Goal: Navigation & Orientation: Find specific page/section

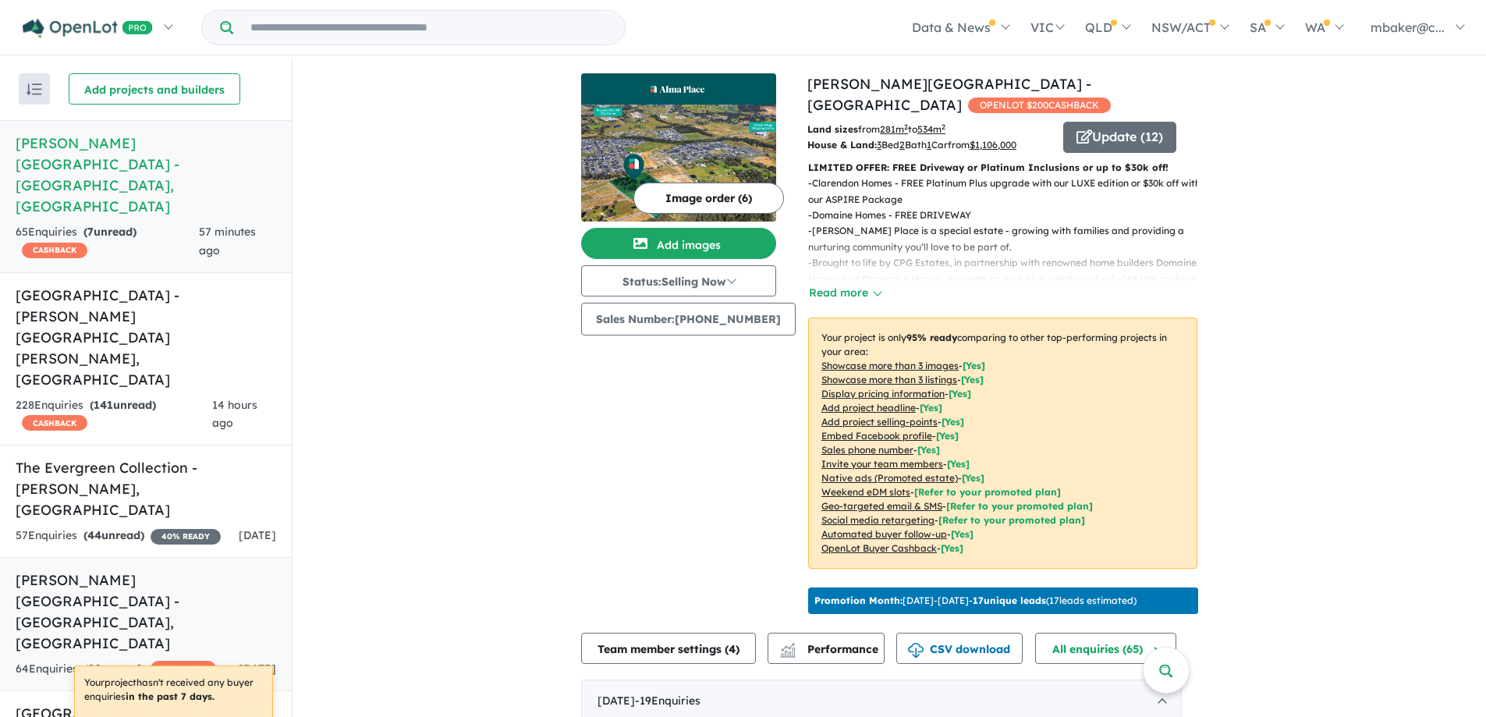
click at [151, 570] on h5 "[PERSON_NAME][GEOGRAPHIC_DATA] - [GEOGRAPHIC_DATA] , [GEOGRAPHIC_DATA]" at bounding box center [146, 612] width 261 height 84
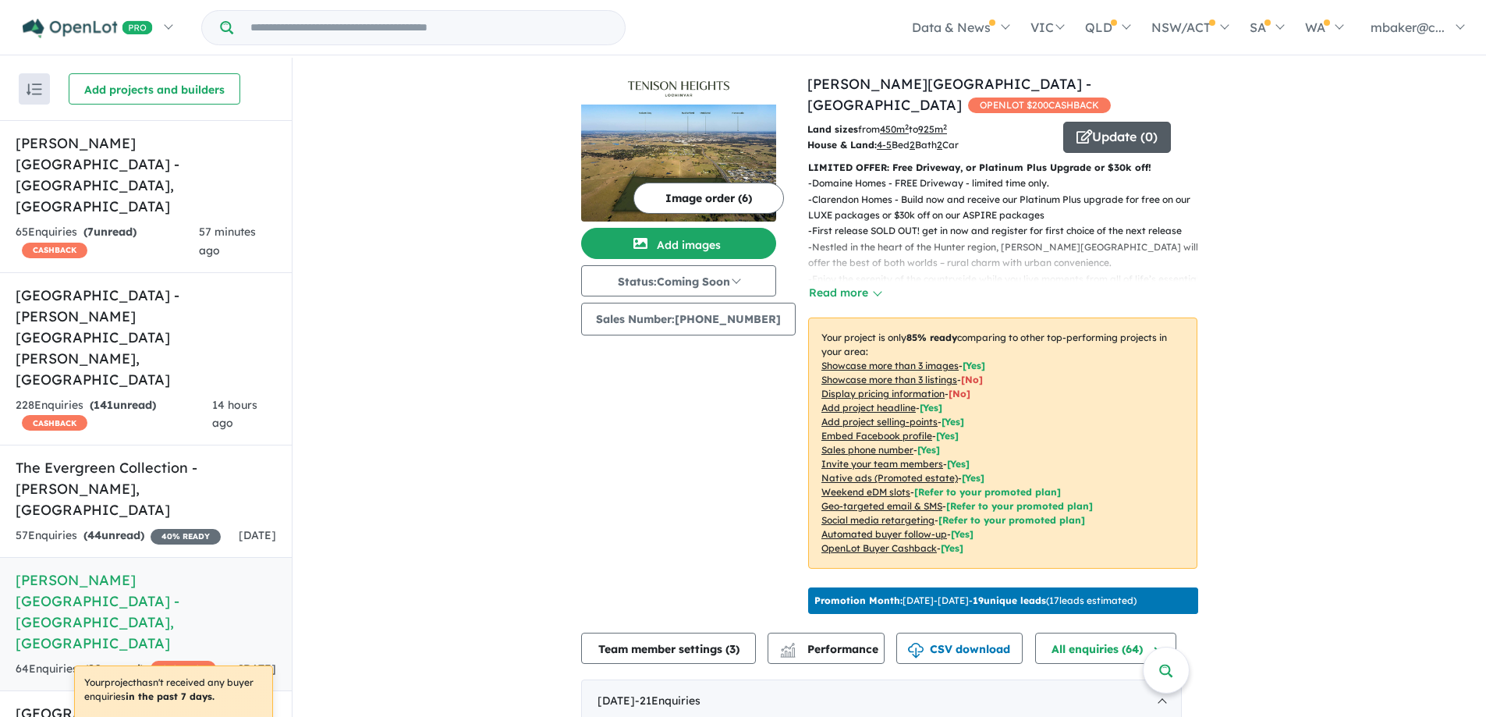
click at [1089, 122] on button "Update ( 0 )" at bounding box center [1117, 137] width 108 height 31
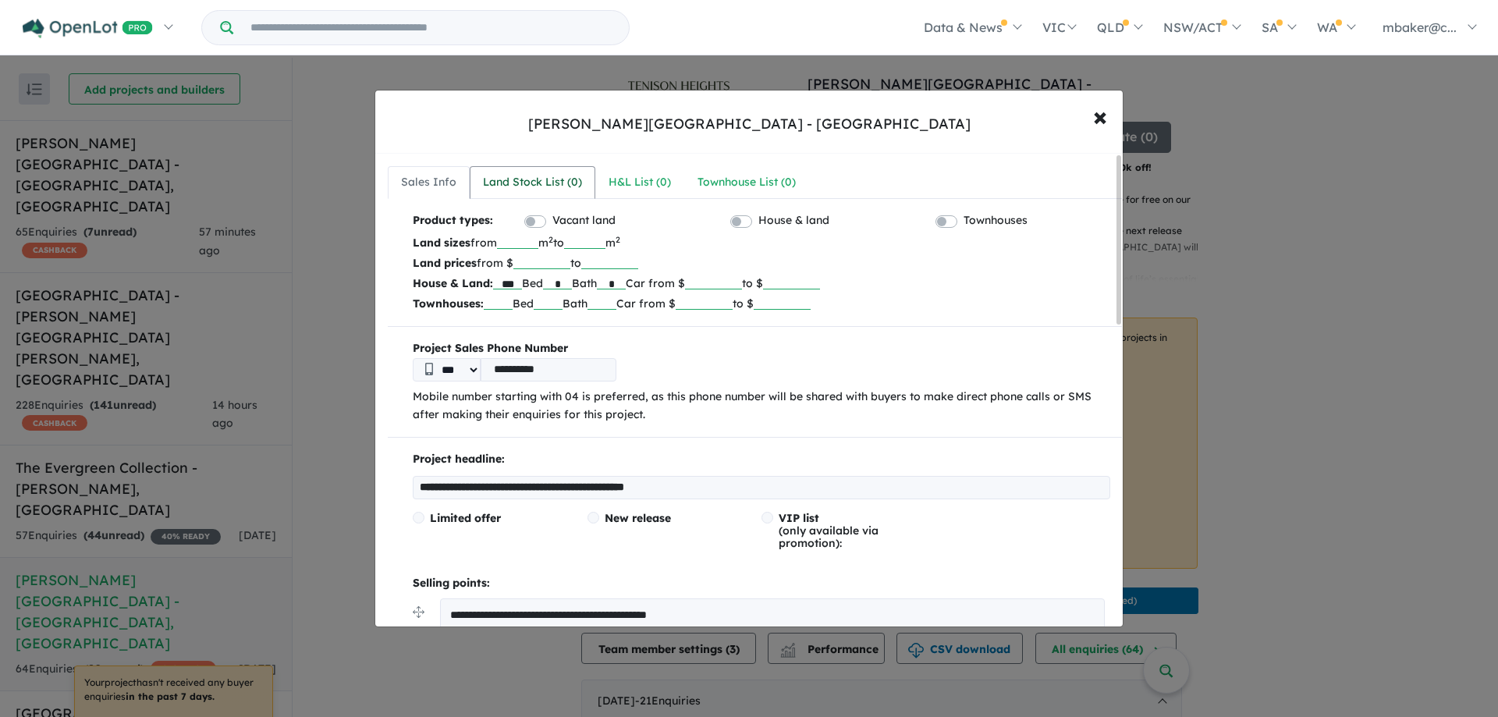
click at [548, 186] on div "Land Stock List ( 0 )" at bounding box center [532, 182] width 99 height 19
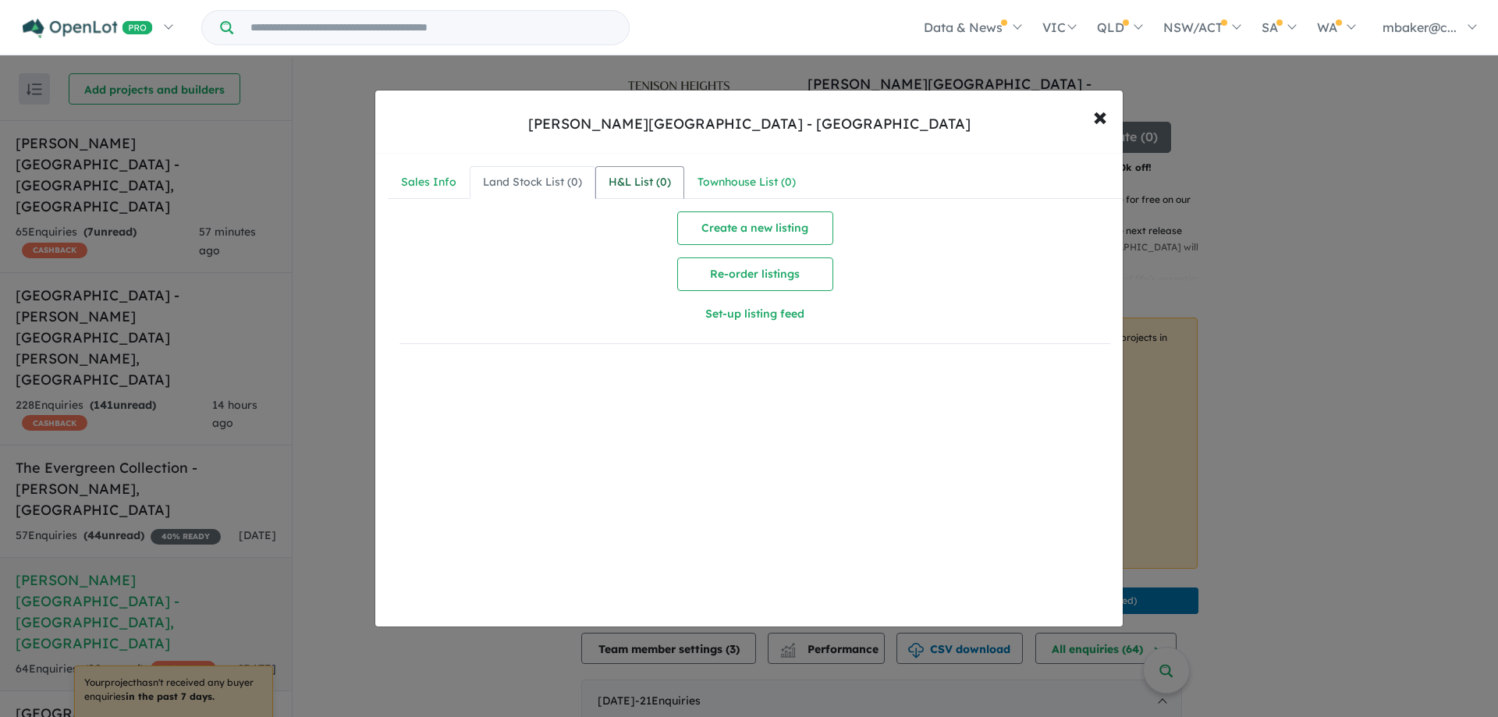
click at [648, 178] on div "H&L List ( 0 )" at bounding box center [640, 182] width 62 height 19
click at [713, 174] on div "Townhouse List ( 0 )" at bounding box center [746, 182] width 98 height 19
click at [1095, 120] on span "×" at bounding box center [1100, 116] width 14 height 34
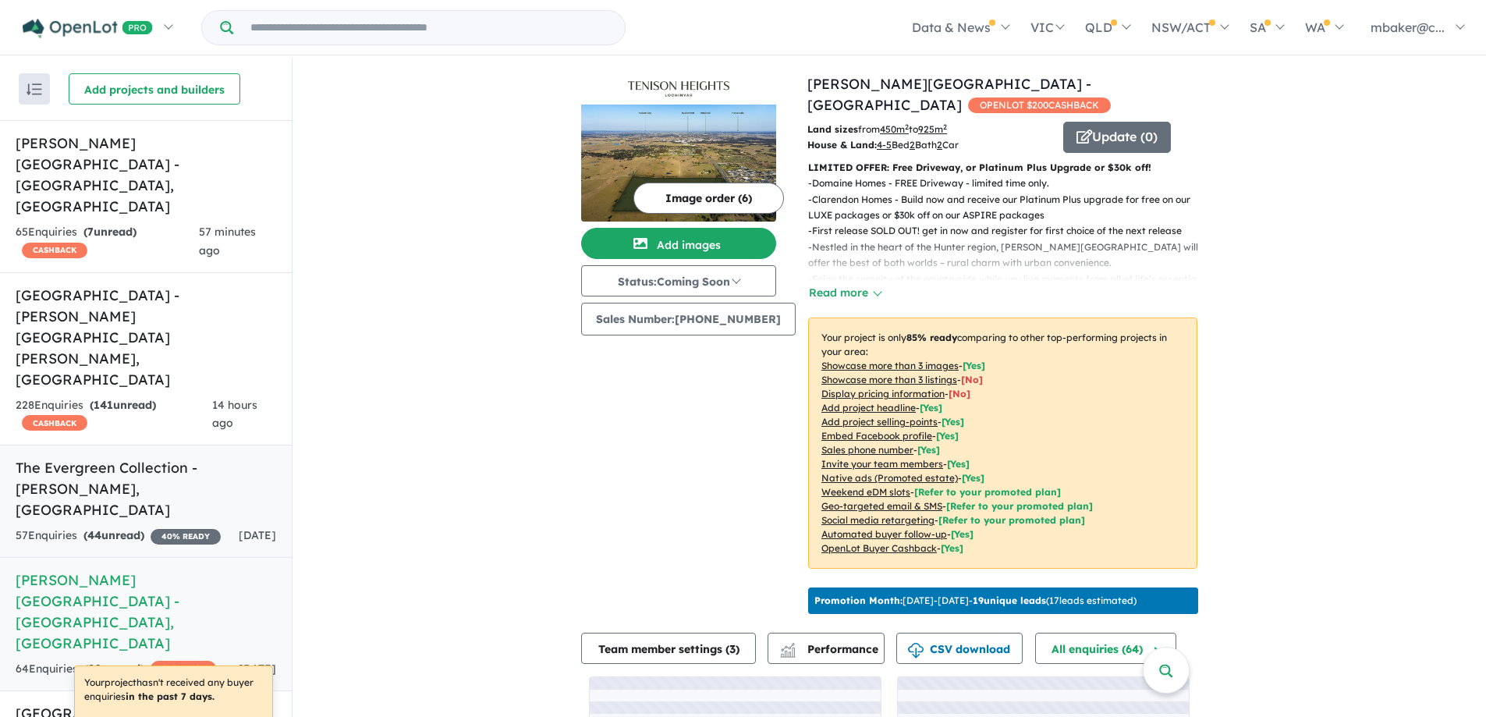
click at [182, 527] on div "57 Enquir ies ( 44 unread) 40 % READY" at bounding box center [118, 536] width 205 height 19
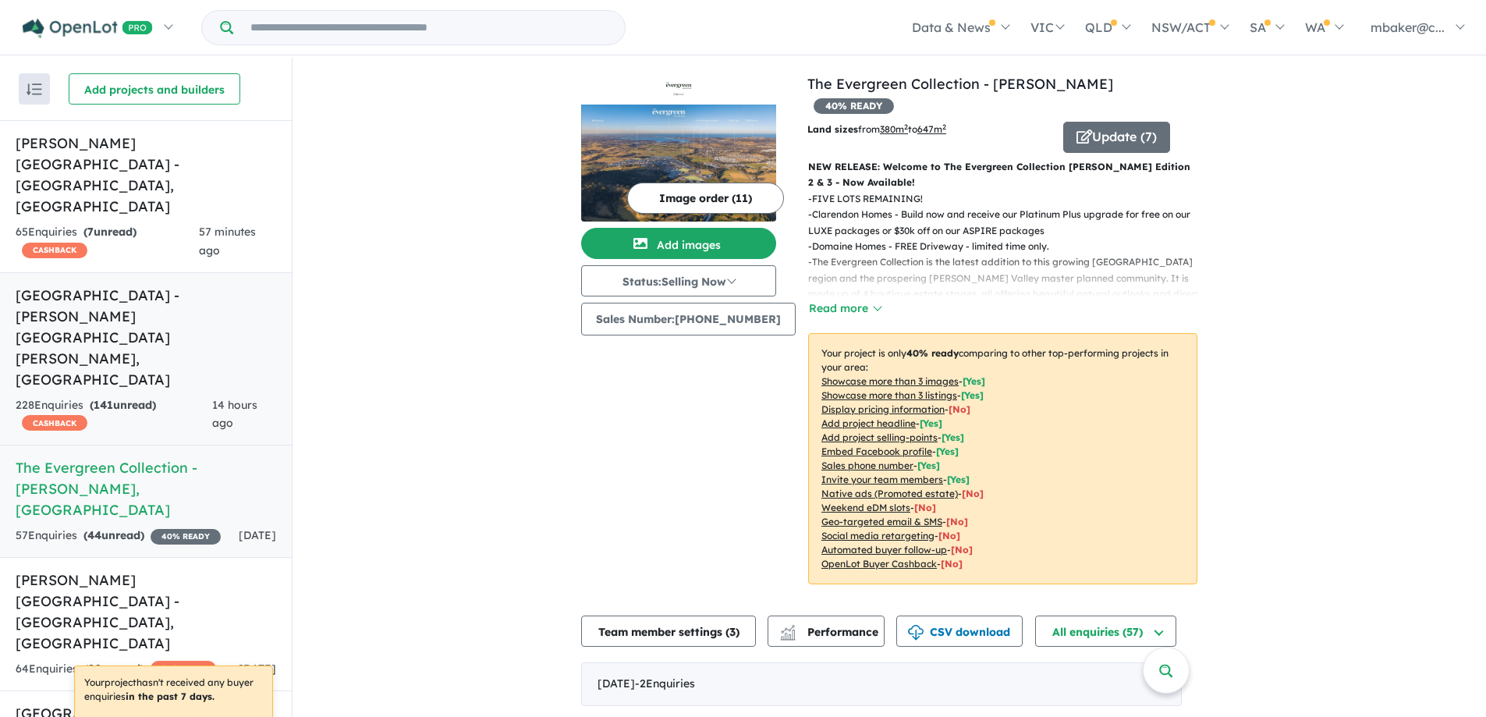
click at [142, 272] on link "[GEOGRAPHIC_DATA] - [PERSON_NAME][GEOGRAPHIC_DATA][PERSON_NAME] , [GEOGRAPHIC_D…" at bounding box center [146, 359] width 292 height 174
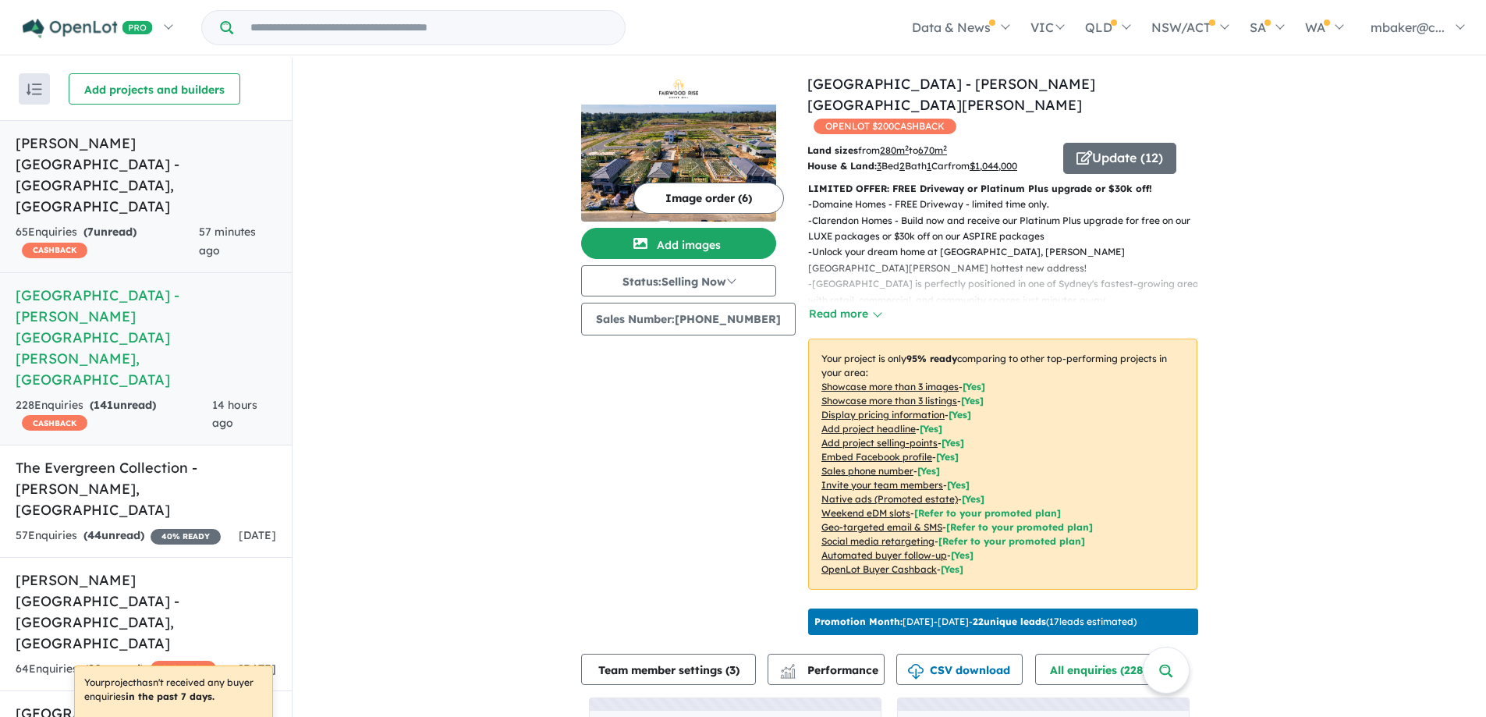
click at [175, 223] on div "65 Enquir ies ( 7 unread) CASHBACK" at bounding box center [107, 241] width 183 height 37
